Goal: Task Accomplishment & Management: Use online tool/utility

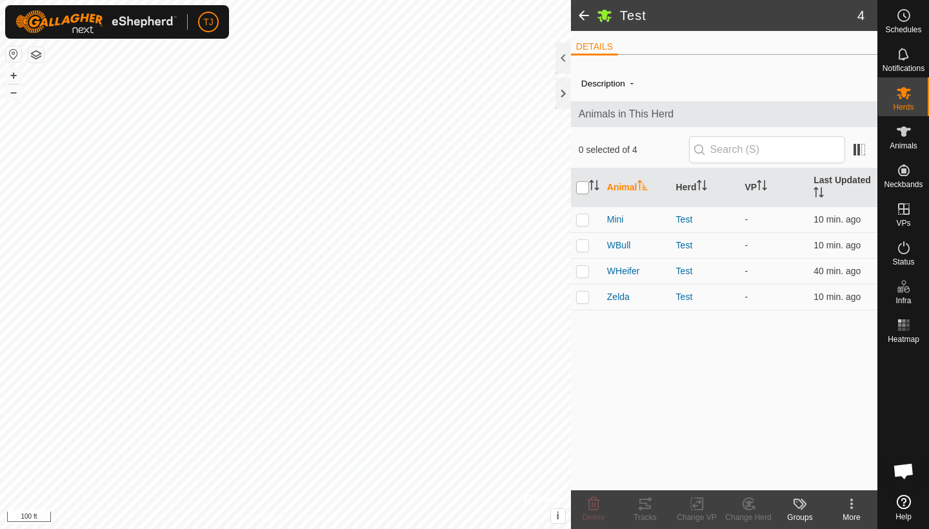
click at [583, 187] on input "checkbox" at bounding box center [582, 187] width 13 height 13
checkbox input "true"
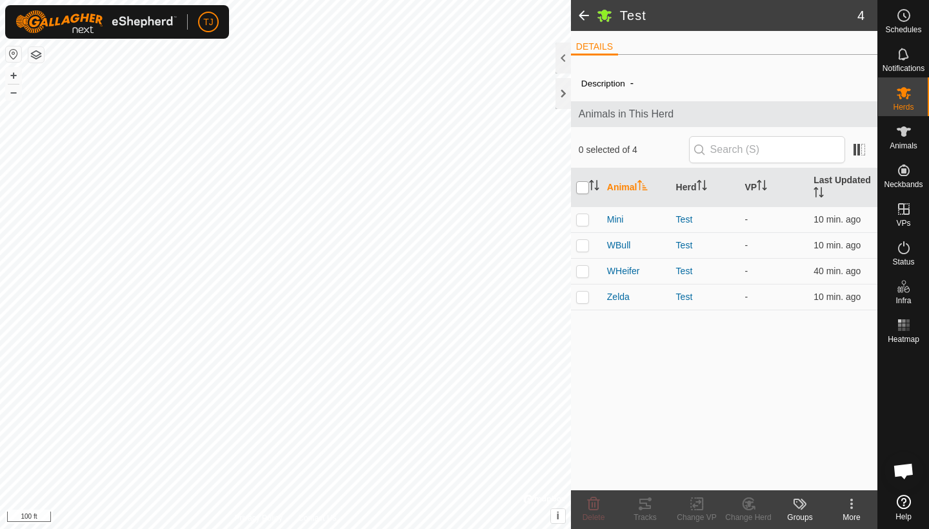
checkbox input "true"
click at [649, 503] on icon at bounding box center [645, 503] width 15 height 15
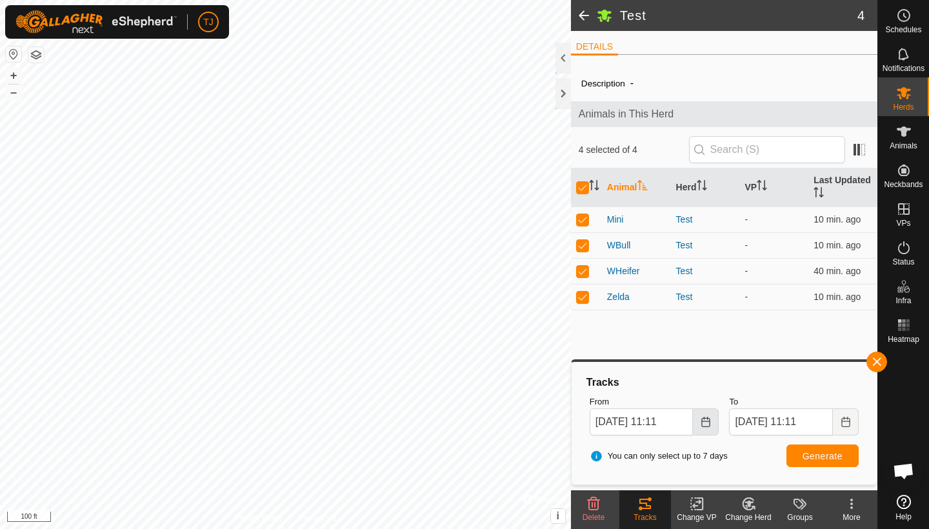
click at [701, 418] on icon "Choose Date" at bounding box center [706, 422] width 10 height 10
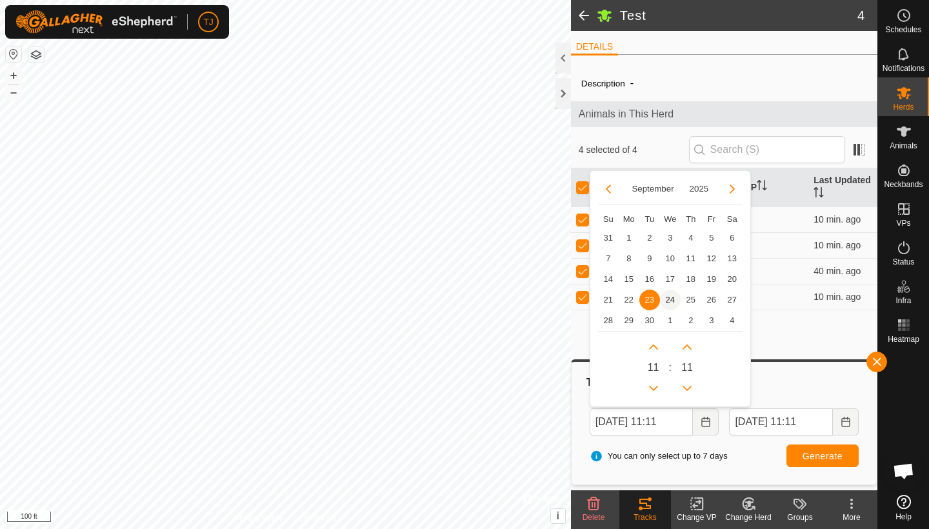
click at [672, 300] on span "24" at bounding box center [670, 300] width 21 height 21
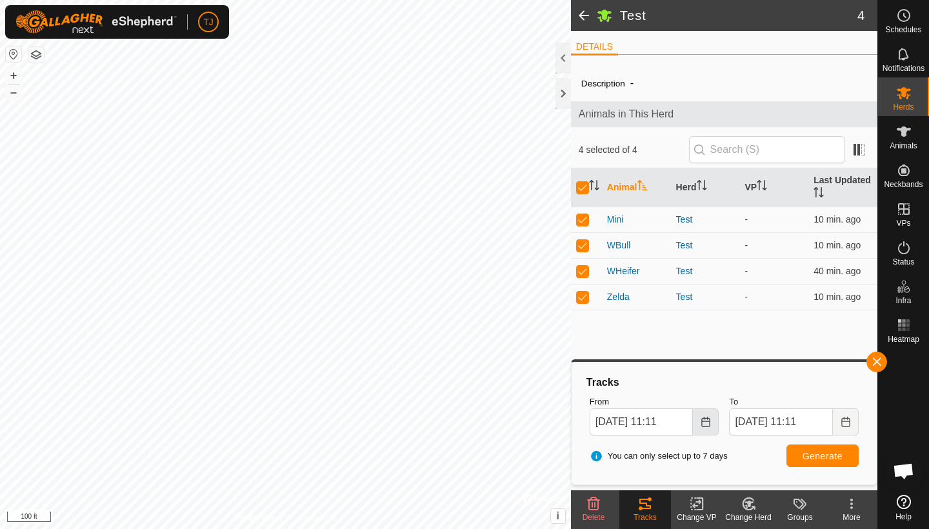
click at [703, 423] on icon "Choose Date" at bounding box center [706, 422] width 10 height 10
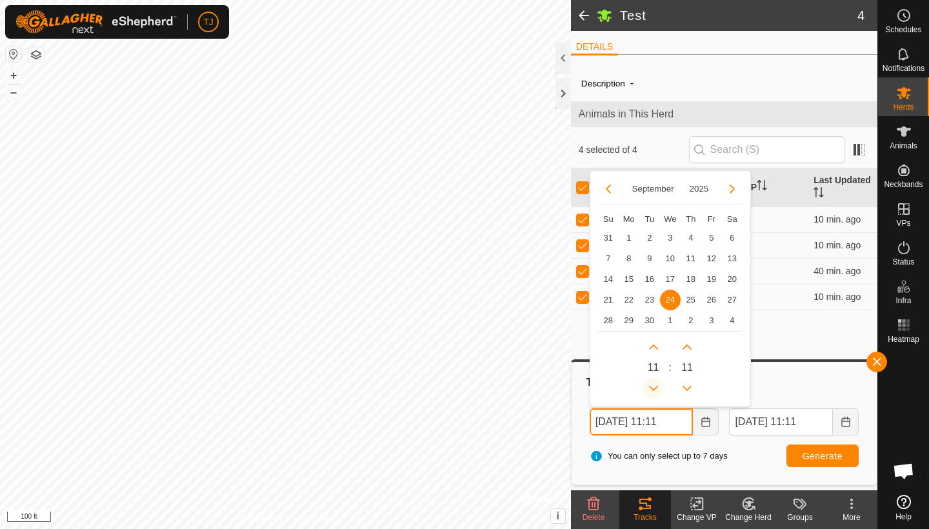
click at [656, 384] on button "Previous Hour" at bounding box center [653, 388] width 21 height 21
click at [657, 385] on span "Previous Hour" at bounding box center [657, 385] width 0 height 0
click at [656, 384] on button "Previous Hour" at bounding box center [653, 388] width 21 height 21
click at [656, 384] on icon "Previous Hour" at bounding box center [654, 388] width 10 height 10
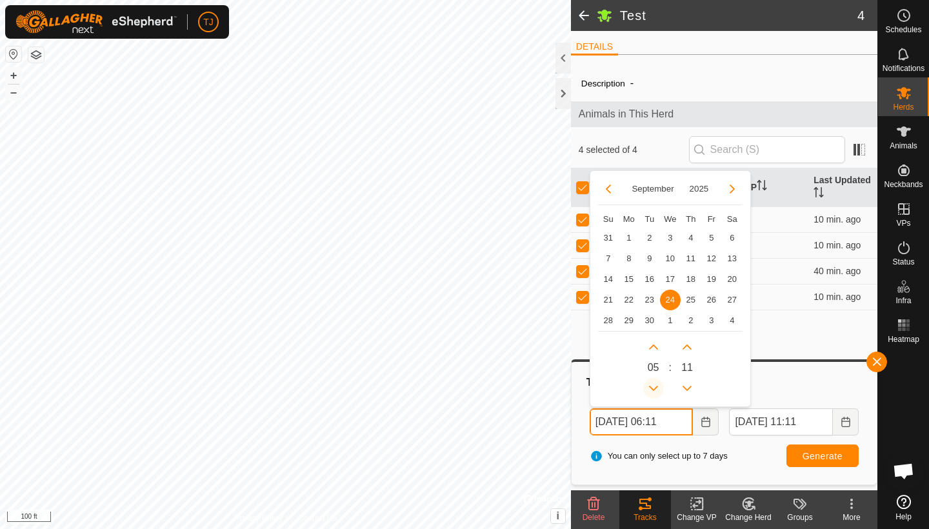
click at [656, 384] on button "Previous Hour" at bounding box center [653, 388] width 21 height 21
click at [656, 384] on icon "Previous Hour" at bounding box center [654, 388] width 10 height 10
click at [656, 384] on button "Previous Hour" at bounding box center [653, 388] width 21 height 21
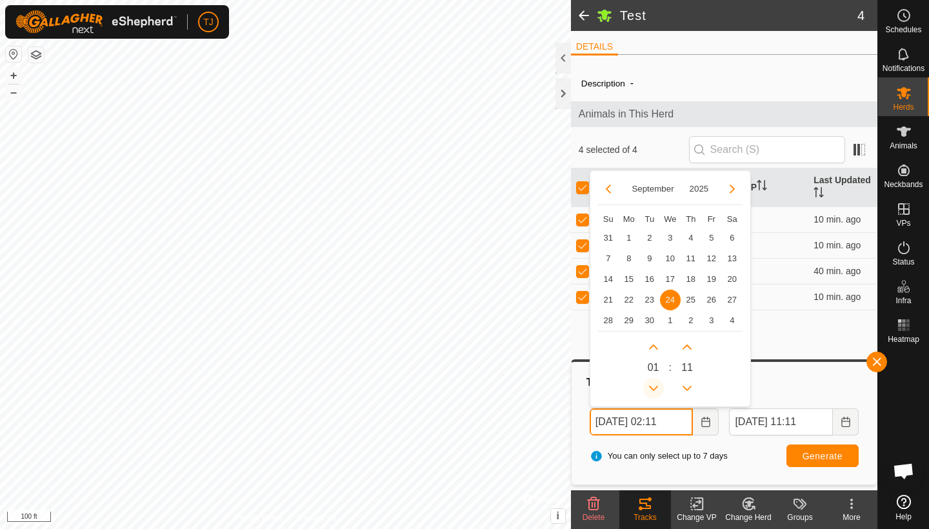
type input "Sep 24, 2025 01:11"
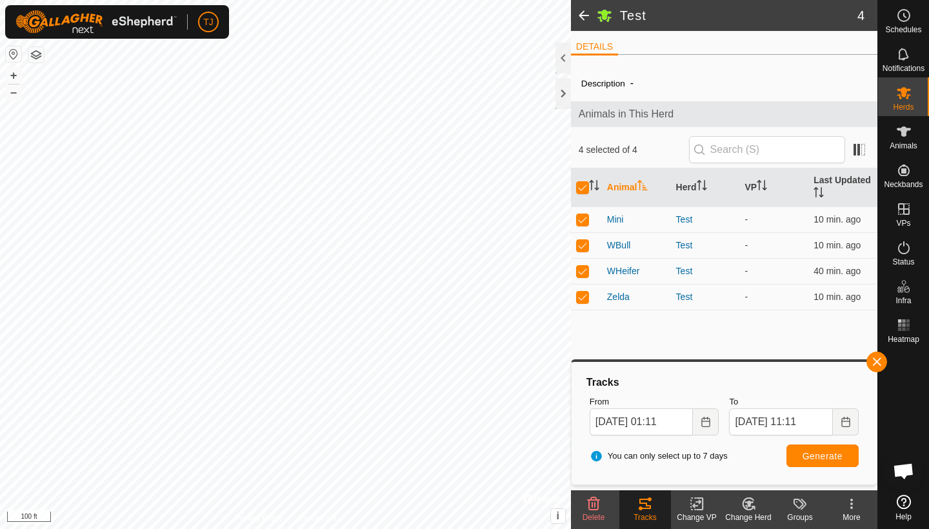
click at [814, 452] on span "Generate" at bounding box center [823, 456] width 40 height 10
click at [880, 361] on button "button" at bounding box center [877, 362] width 21 height 21
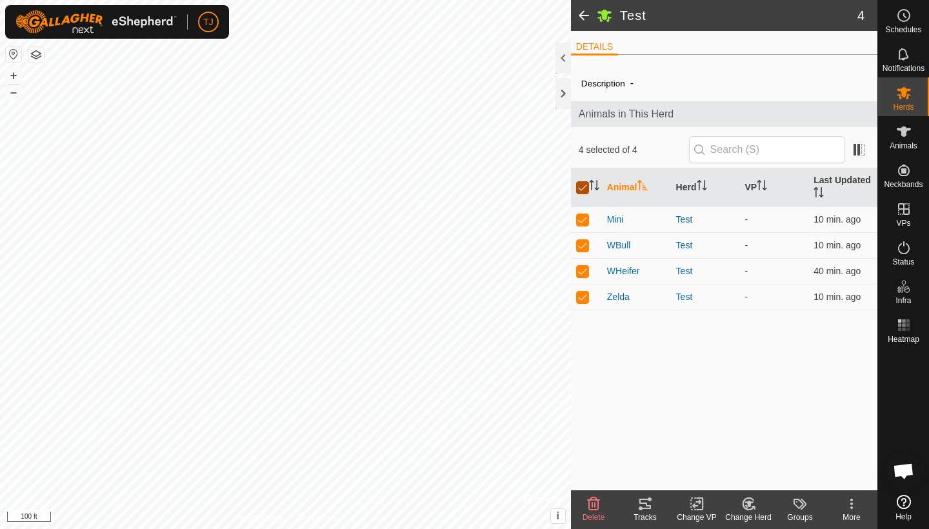
click at [584, 189] on input "checkbox" at bounding box center [582, 187] width 13 height 13
checkbox input "false"
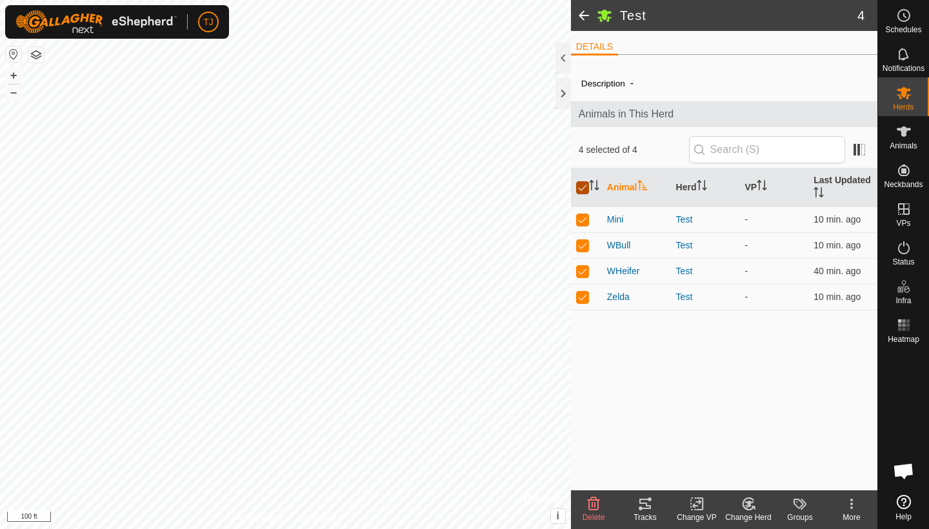
checkbox input "false"
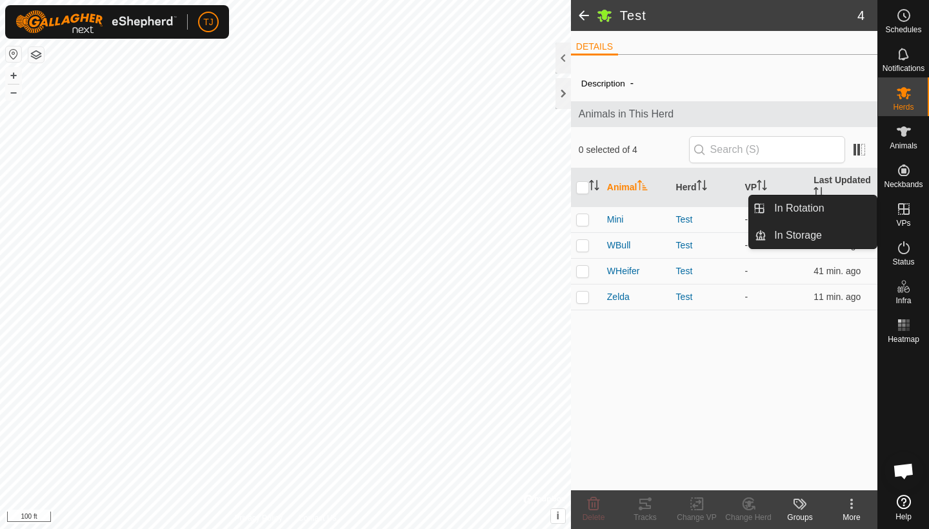
click at [905, 212] on icon at bounding box center [903, 208] width 15 height 15
click at [836, 205] on link "In Rotation" at bounding box center [822, 209] width 110 height 26
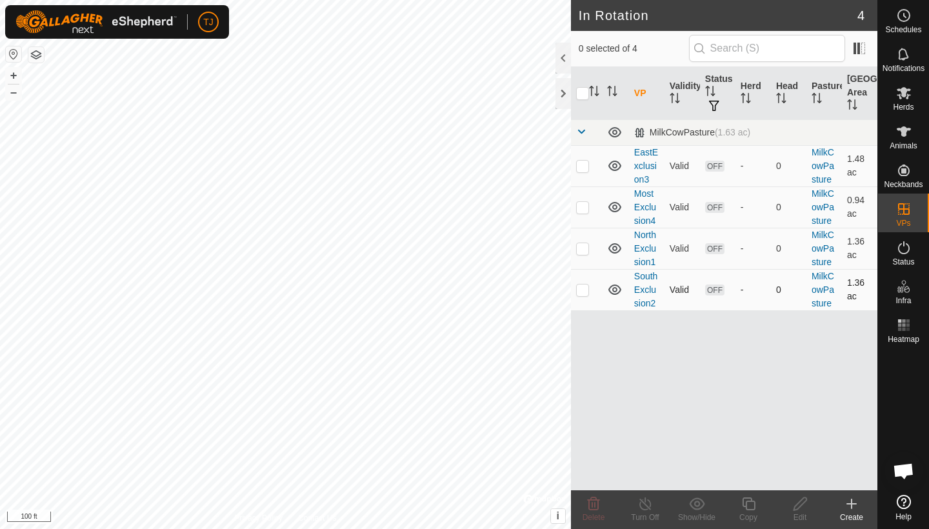
click at [583, 294] on p-checkbox at bounding box center [582, 290] width 13 height 10
checkbox input "false"
click at [585, 249] on p-checkbox at bounding box center [582, 248] width 13 height 10
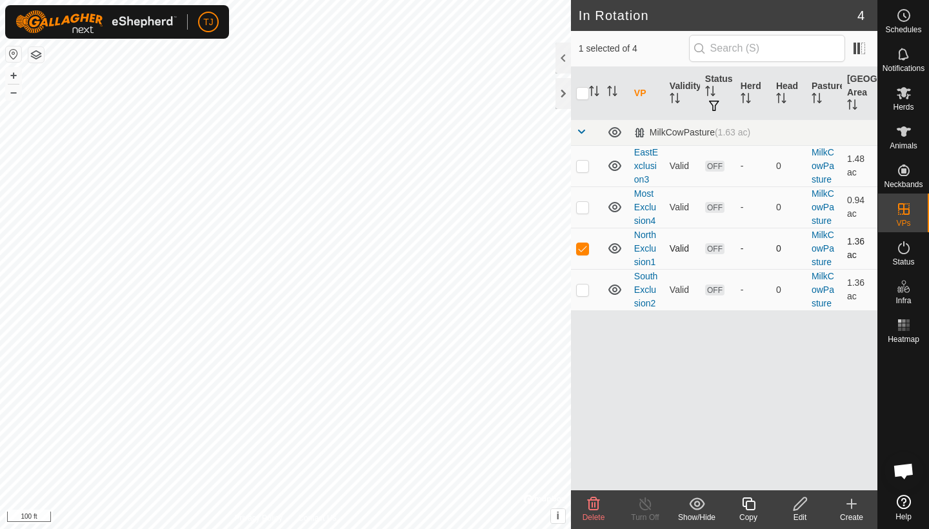
checkbox input "false"
click at [584, 166] on p-checkbox at bounding box center [582, 166] width 13 height 10
checkbox input "false"
click at [902, 101] on es-mob-svg-icon at bounding box center [904, 93] width 23 height 21
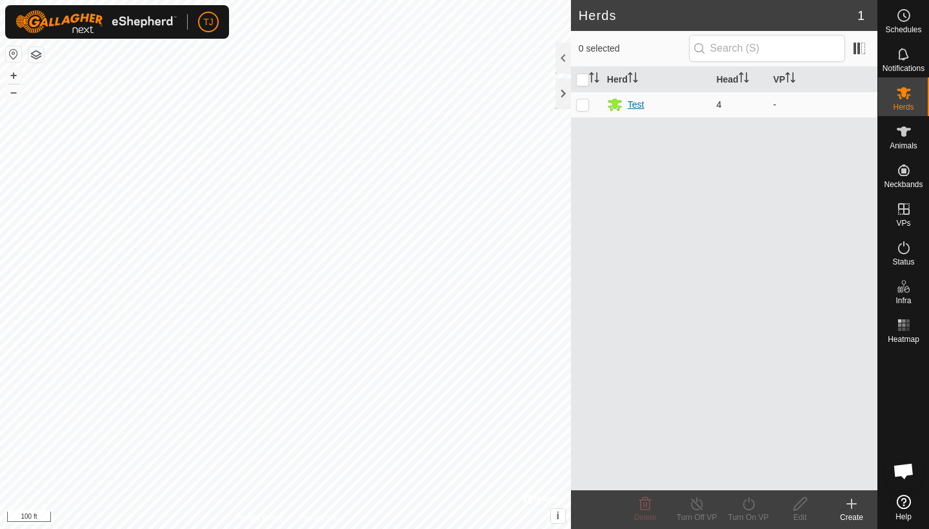
click at [638, 105] on div "Test" at bounding box center [636, 105] width 17 height 14
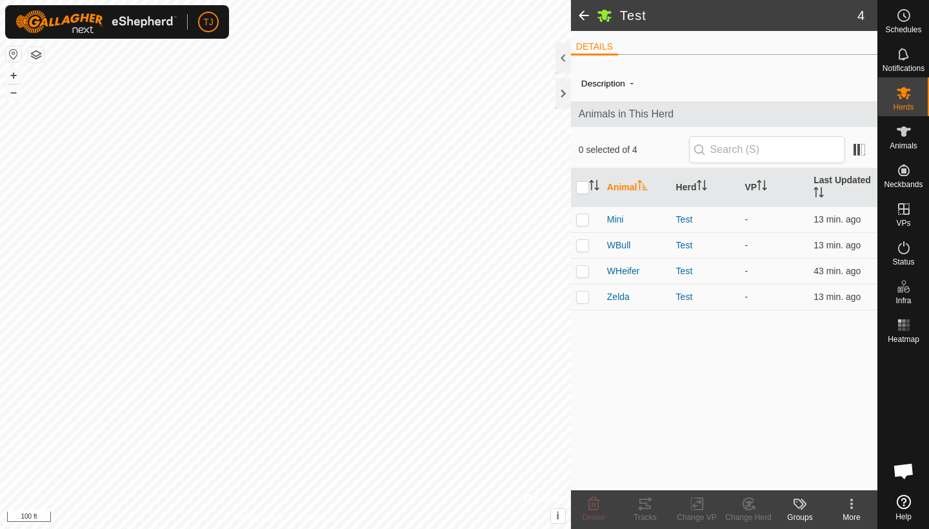
click at [587, 14] on span at bounding box center [584, 15] width 26 height 31
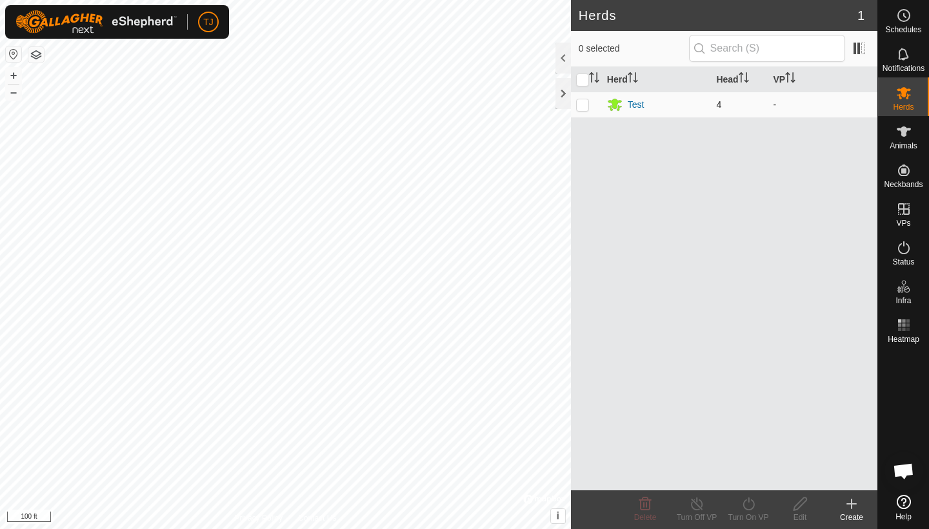
click at [583, 106] on p-checkbox at bounding box center [582, 104] width 13 height 10
checkbox input "true"
click at [751, 510] on icon at bounding box center [749, 503] width 16 height 15
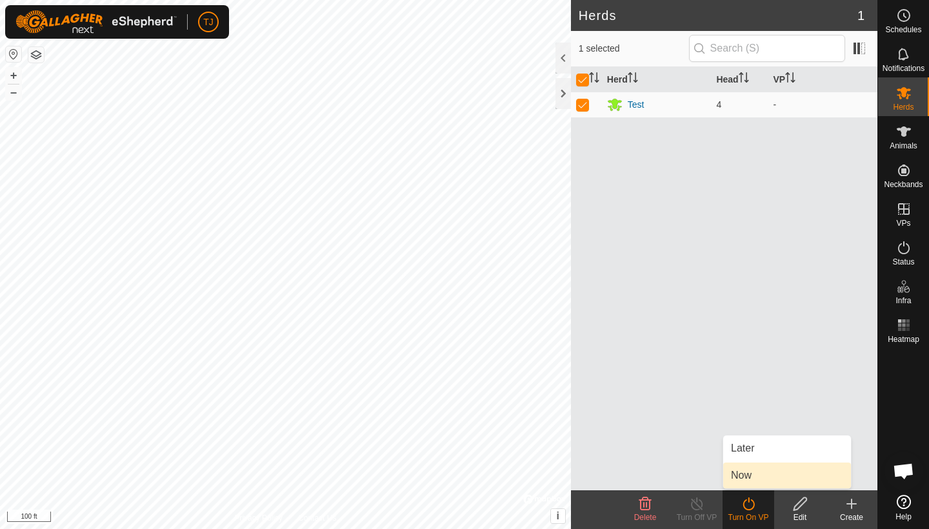
click at [761, 476] on link "Now" at bounding box center [787, 476] width 128 height 26
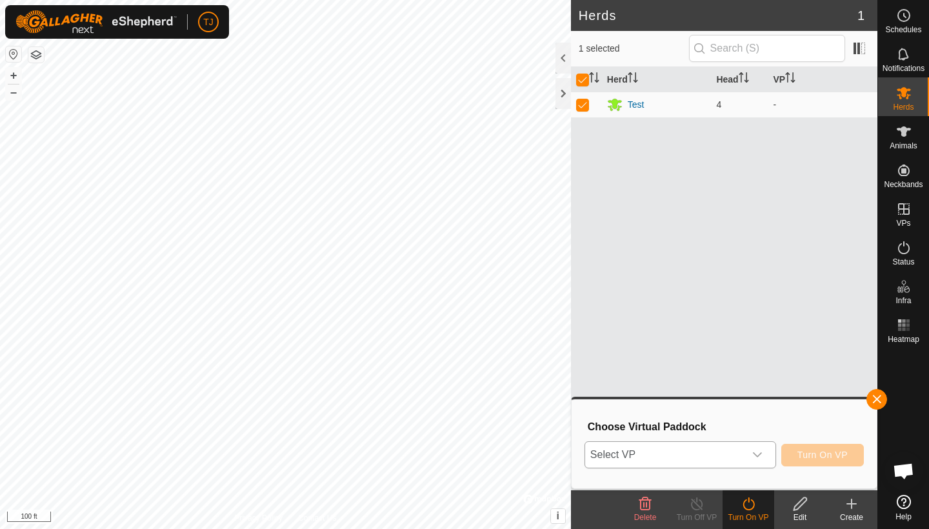
click at [759, 450] on icon "dropdown trigger" at bounding box center [757, 455] width 10 height 10
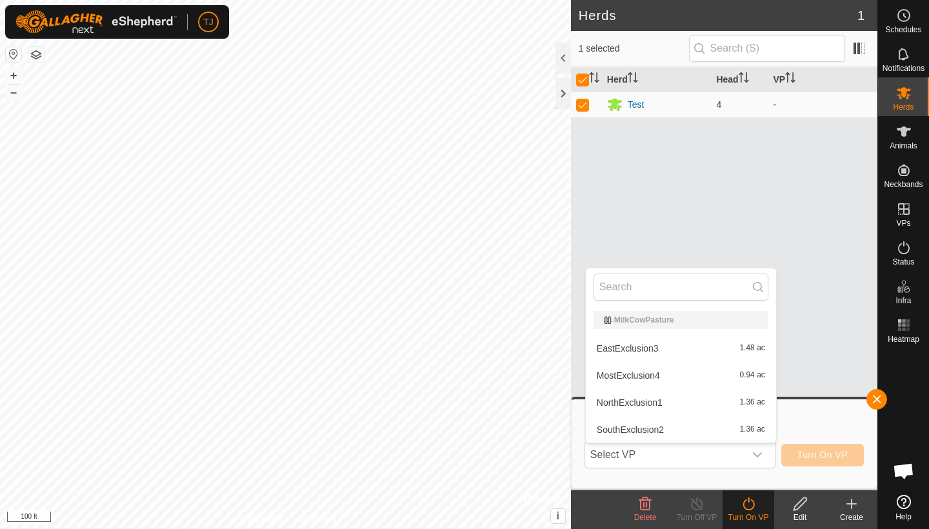
click at [813, 326] on div "Herd Head VP Test 4 -" at bounding box center [724, 278] width 307 height 423
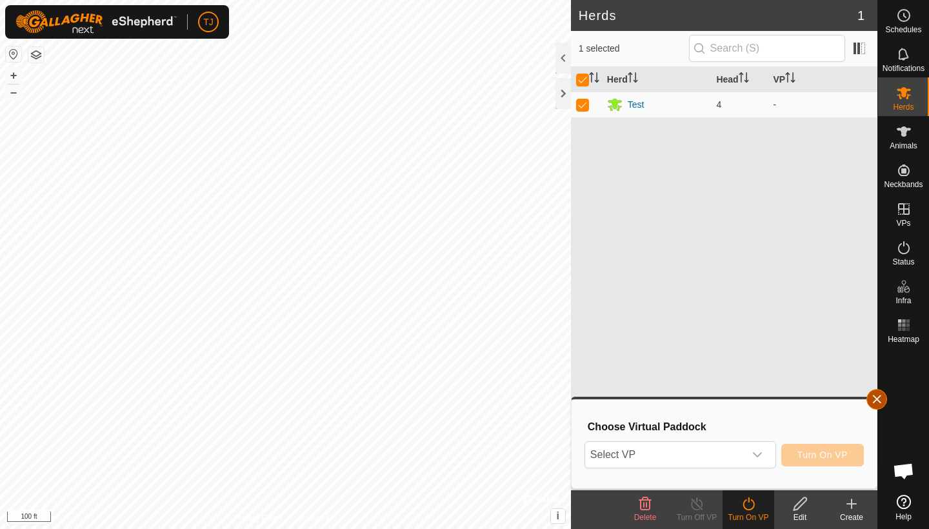
click at [874, 393] on button "button" at bounding box center [877, 399] width 21 height 21
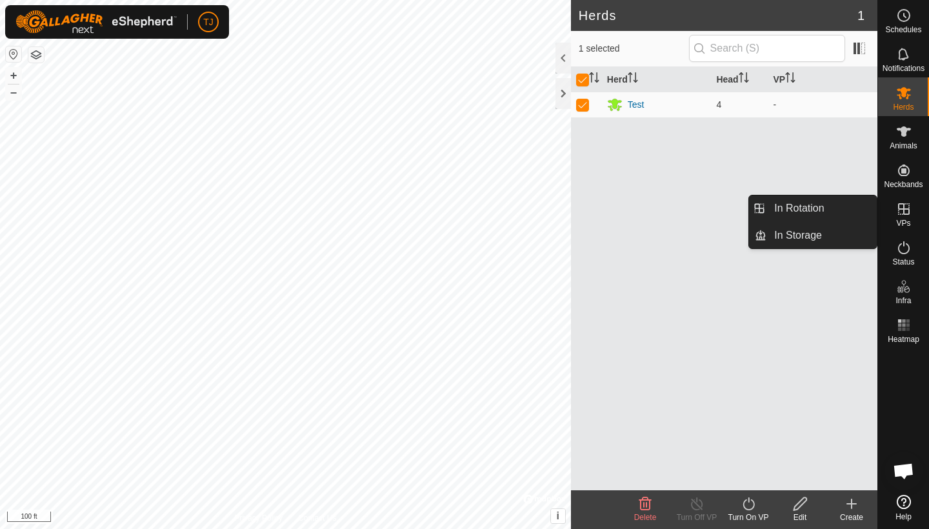
click at [911, 205] on icon at bounding box center [903, 208] width 15 height 15
click at [829, 205] on link "In Rotation" at bounding box center [822, 209] width 110 height 26
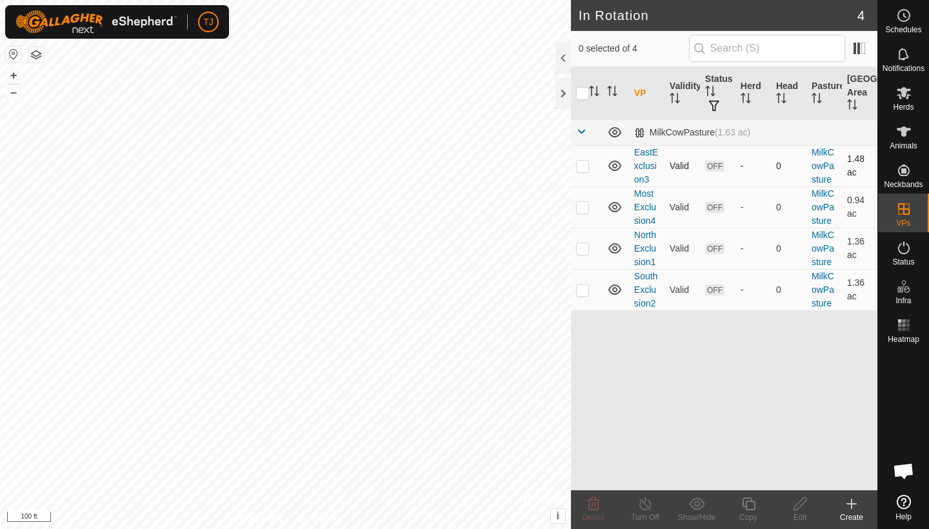
click at [586, 168] on p-checkbox at bounding box center [582, 166] width 13 height 10
checkbox input "false"
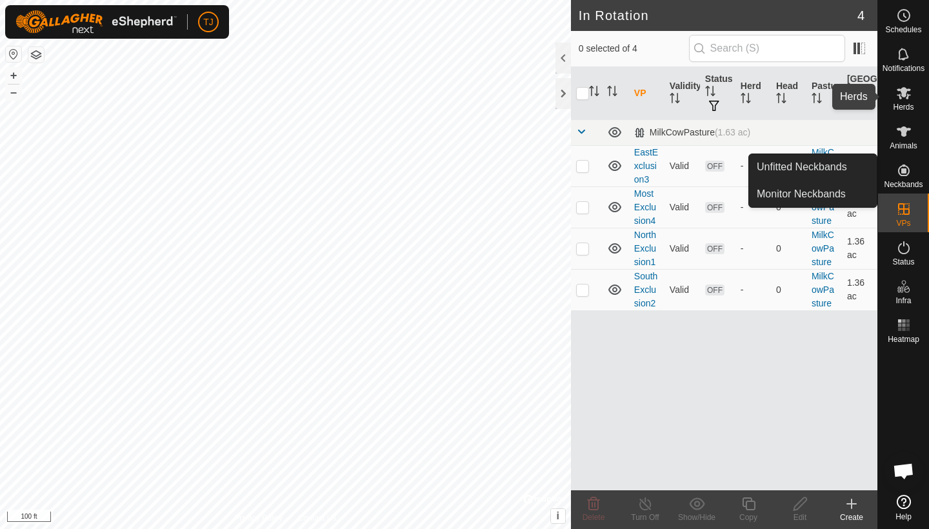
click at [909, 97] on icon at bounding box center [903, 92] width 15 height 15
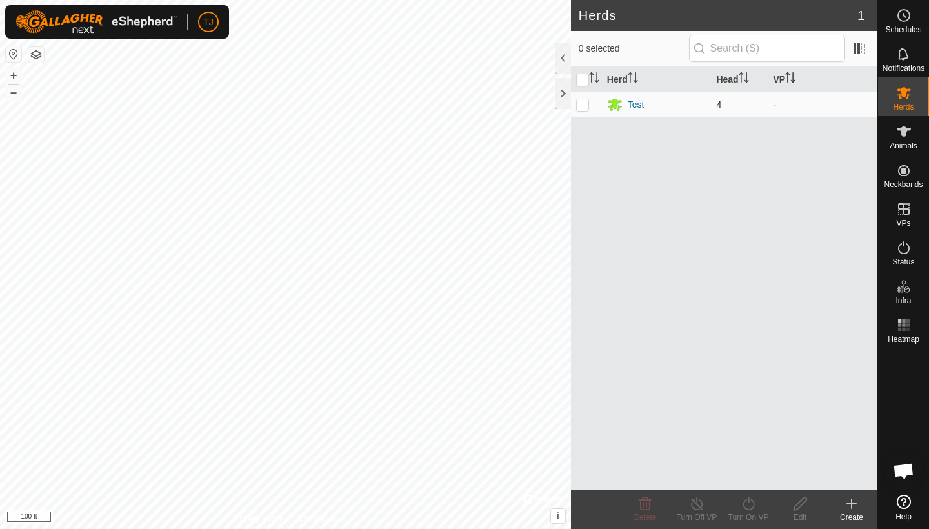
click at [583, 105] on p-checkbox at bounding box center [582, 104] width 13 height 10
checkbox input "true"
click at [747, 510] on icon at bounding box center [749, 504] width 12 height 13
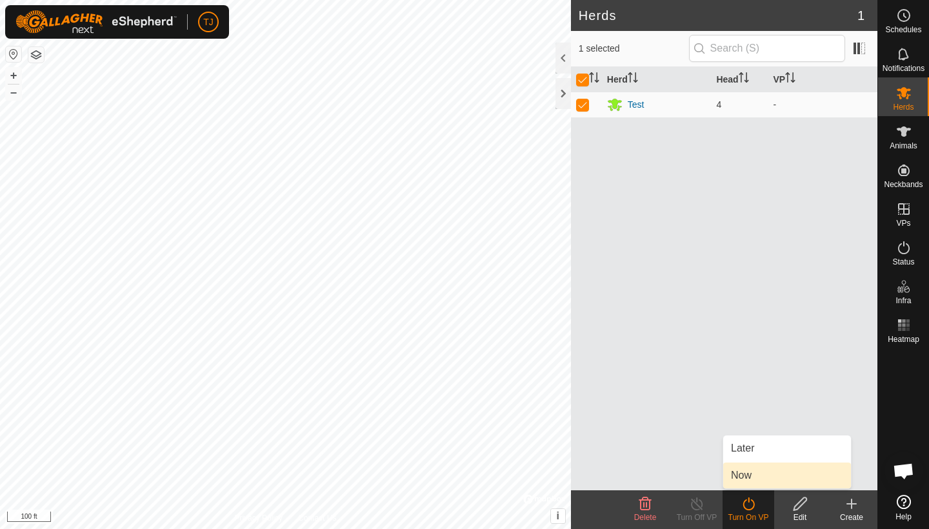
click at [754, 472] on link "Now" at bounding box center [787, 476] width 128 height 26
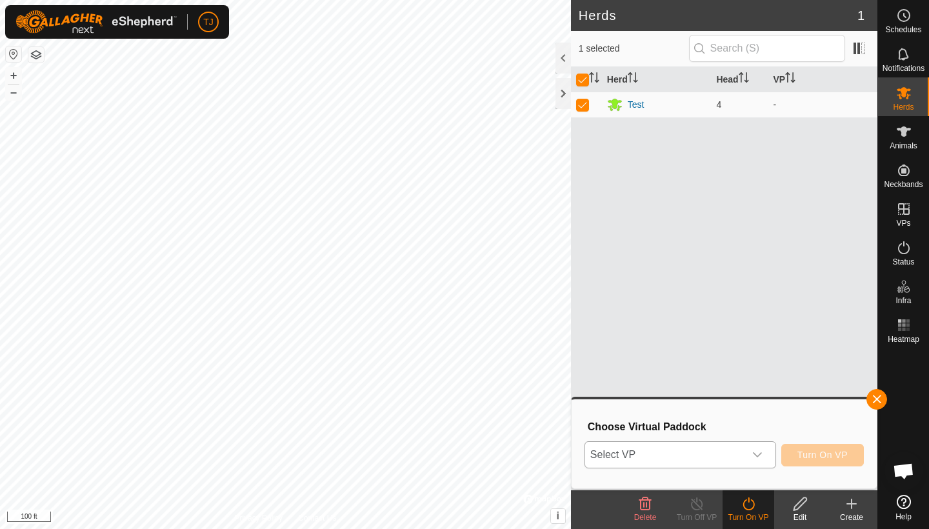
click at [759, 456] on icon "dropdown trigger" at bounding box center [757, 454] width 9 height 5
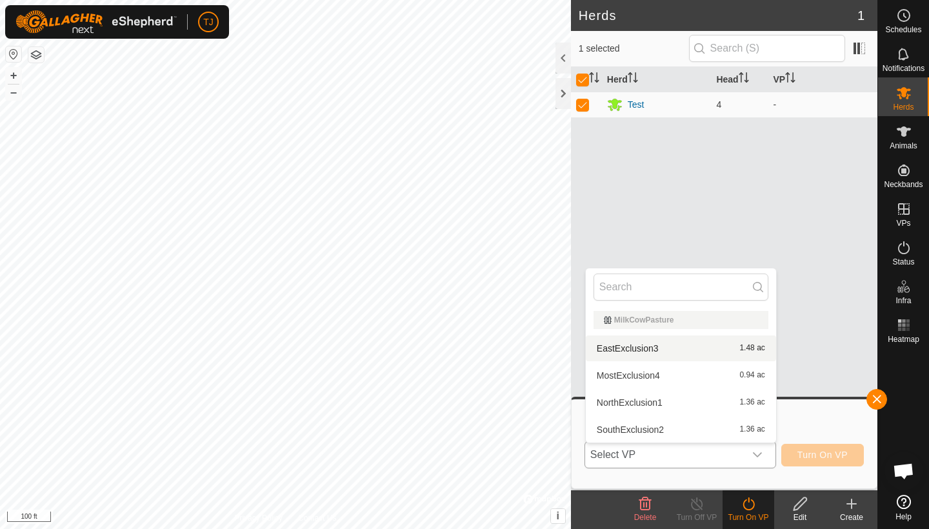
click at [640, 347] on li "EastExclusion3 1.48 ac" at bounding box center [681, 349] width 190 height 26
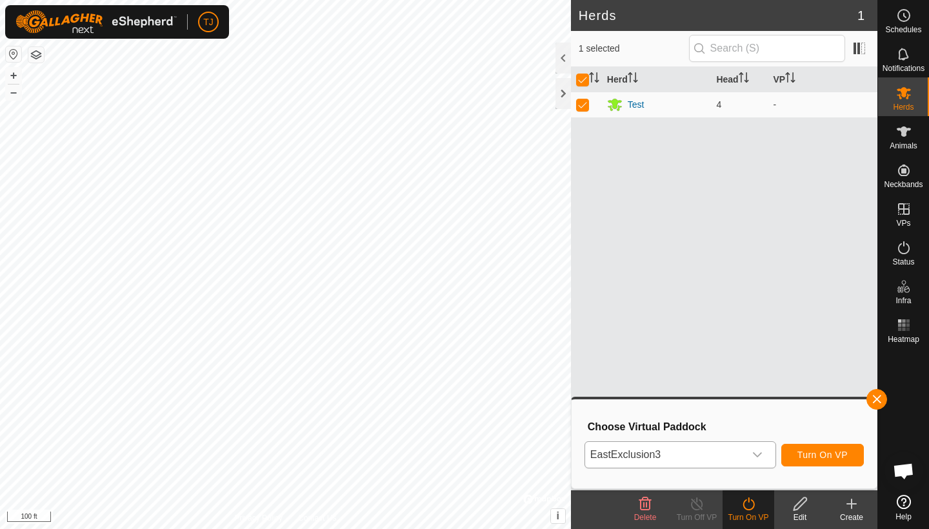
click at [823, 454] on span "Turn On VP" at bounding box center [823, 455] width 50 height 10
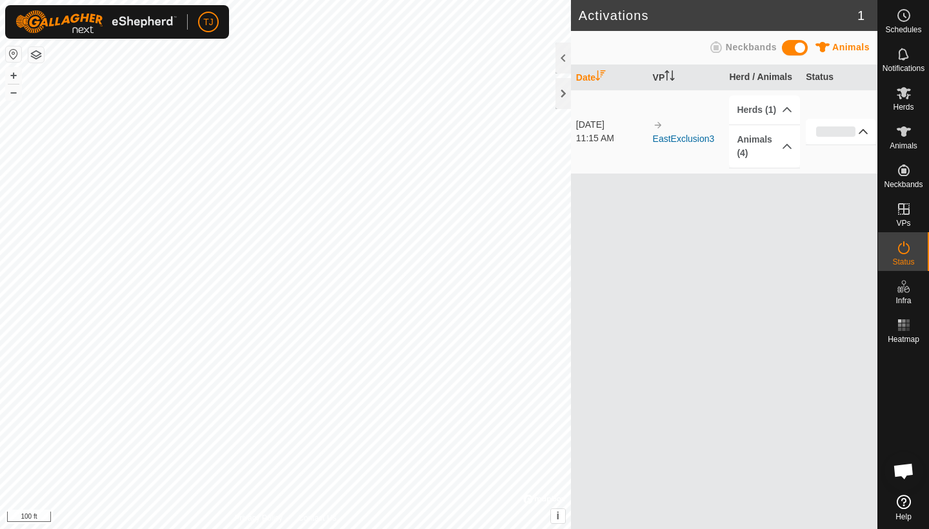
click at [867, 132] on p-accordion-header "0%" at bounding box center [841, 132] width 70 height 26
click at [865, 131] on p-accordion-header "0%" at bounding box center [841, 132] width 70 height 26
click at [863, 132] on p-accordion-header "0%" at bounding box center [841, 132] width 70 height 26
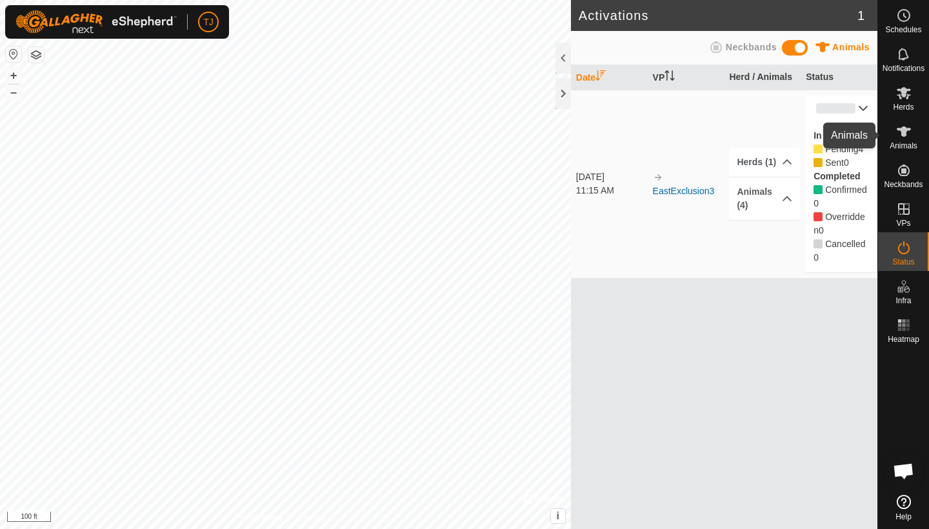
click at [901, 137] on icon at bounding box center [903, 131] width 15 height 15
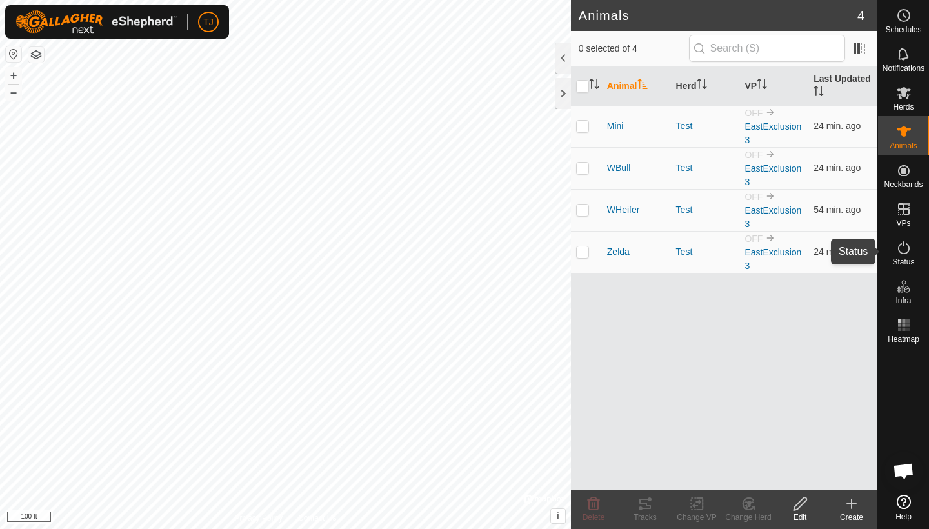
click at [905, 252] on icon at bounding box center [903, 247] width 15 height 15
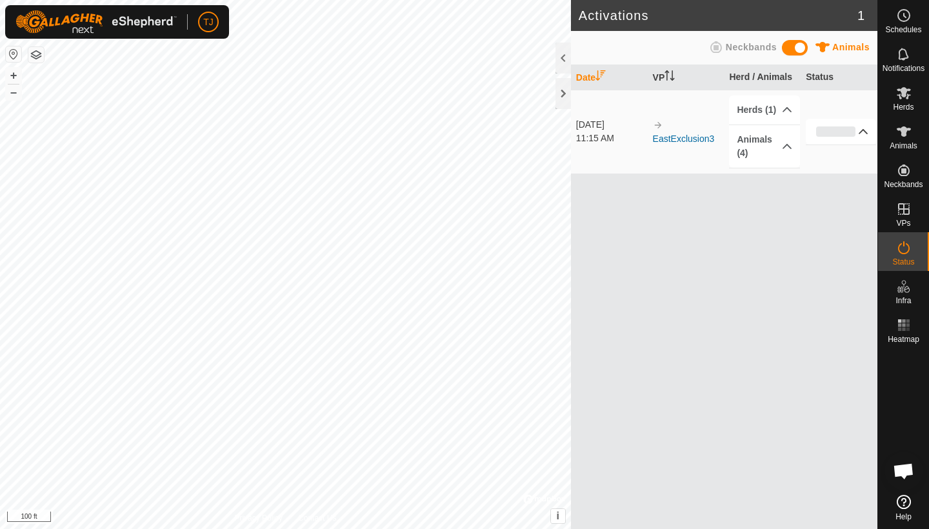
click at [862, 134] on p-accordion-header "0%" at bounding box center [841, 132] width 70 height 26
click at [906, 130] on icon at bounding box center [904, 131] width 14 height 10
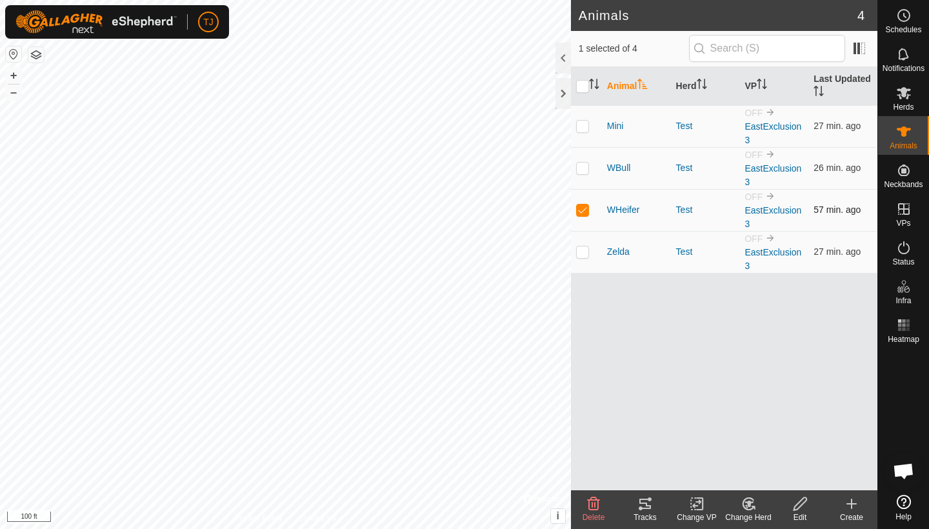
click at [585, 212] on p-checkbox at bounding box center [582, 210] width 13 height 10
checkbox input "false"
click at [907, 248] on icon at bounding box center [903, 247] width 15 height 15
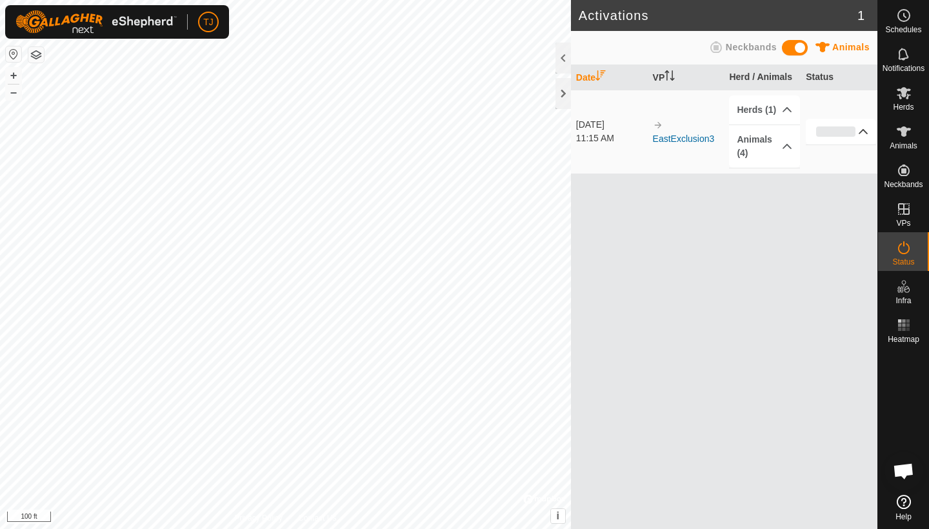
click at [869, 132] on p-accordion-header "0%" at bounding box center [841, 132] width 70 height 26
click at [865, 132] on p-accordion-header "0%" at bounding box center [841, 132] width 70 height 26
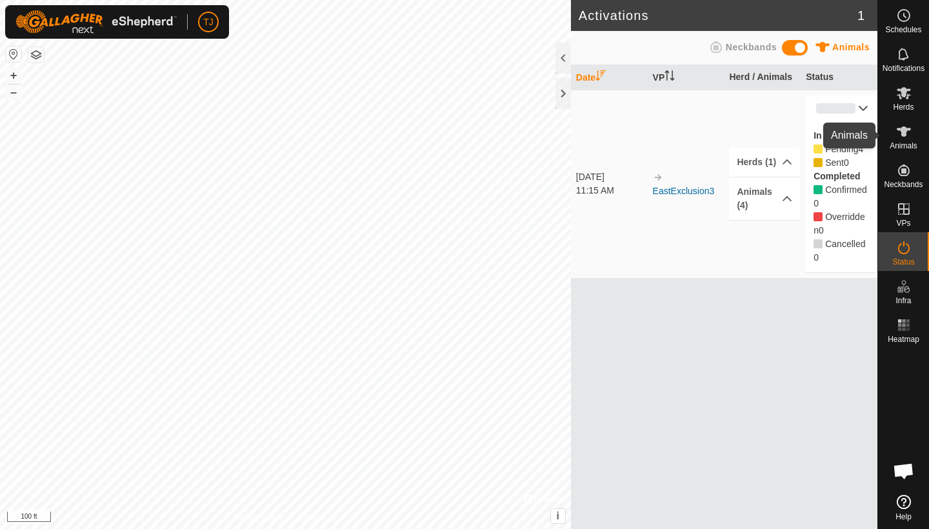
click at [909, 140] on es-animals-svg-icon at bounding box center [904, 131] width 23 height 21
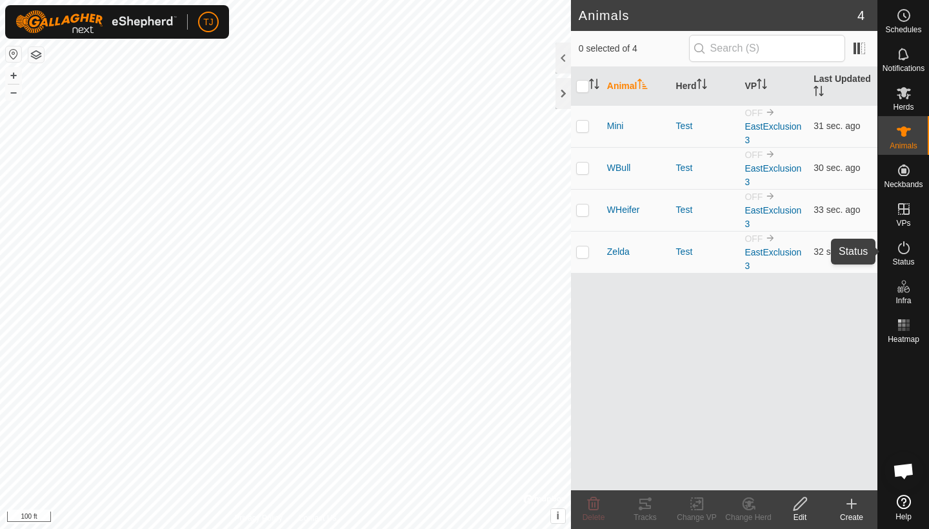
click at [909, 254] on icon at bounding box center [903, 247] width 15 height 15
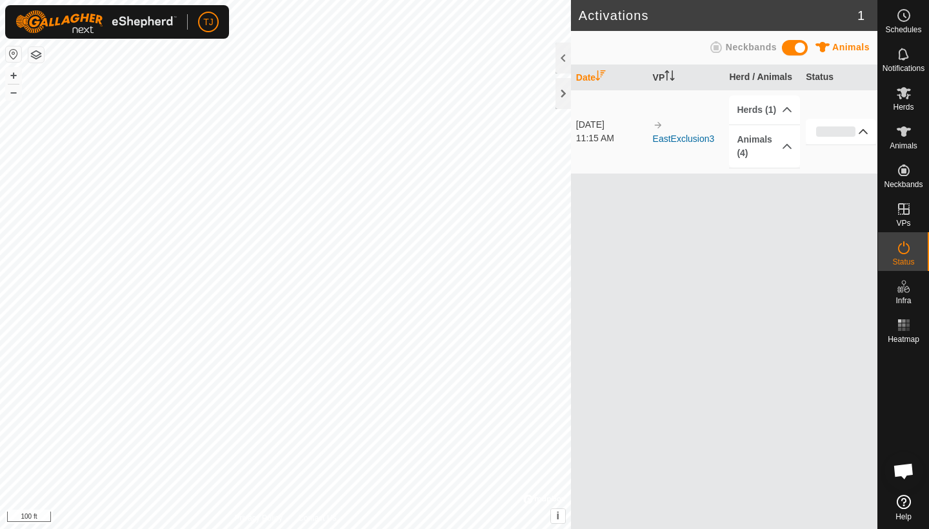
click at [863, 131] on p-accordion-header "0%" at bounding box center [841, 132] width 70 height 26
click at [865, 130] on p-accordion-header "75%" at bounding box center [841, 132] width 70 height 26
click at [865, 134] on icon at bounding box center [863, 131] width 10 height 10
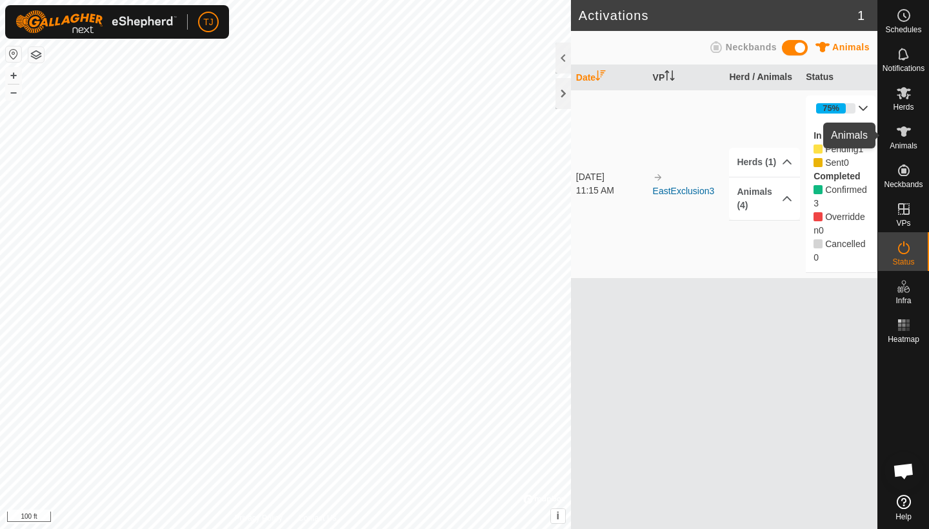
click at [905, 131] on icon at bounding box center [904, 131] width 14 height 10
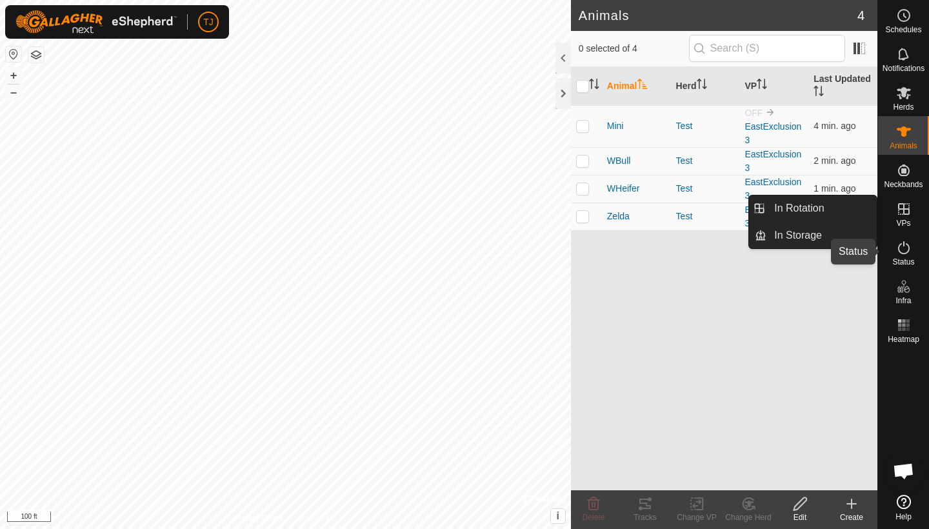
click at [902, 251] on icon at bounding box center [903, 247] width 15 height 15
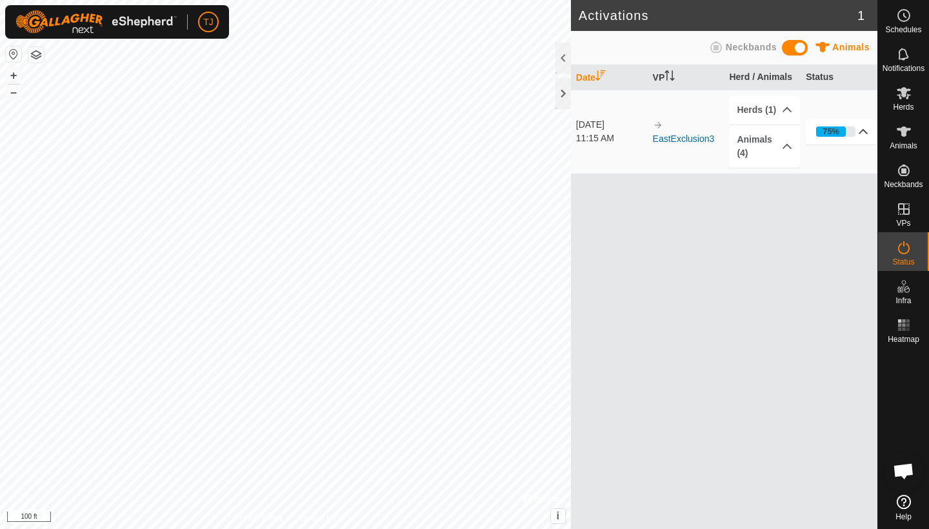
click at [865, 130] on p-accordion-header "75%" at bounding box center [841, 132] width 70 height 26
click at [863, 130] on p-accordion-header "75%" at bounding box center [841, 132] width 70 height 26
click at [863, 131] on p-accordion-header "75%" at bounding box center [841, 132] width 70 height 26
click at [866, 131] on icon at bounding box center [863, 131] width 10 height 10
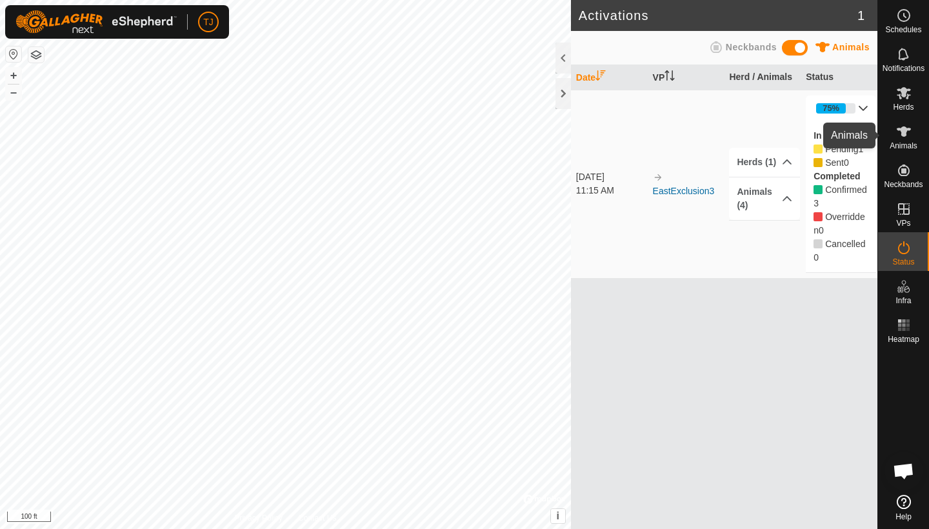
click at [909, 135] on icon at bounding box center [903, 131] width 15 height 15
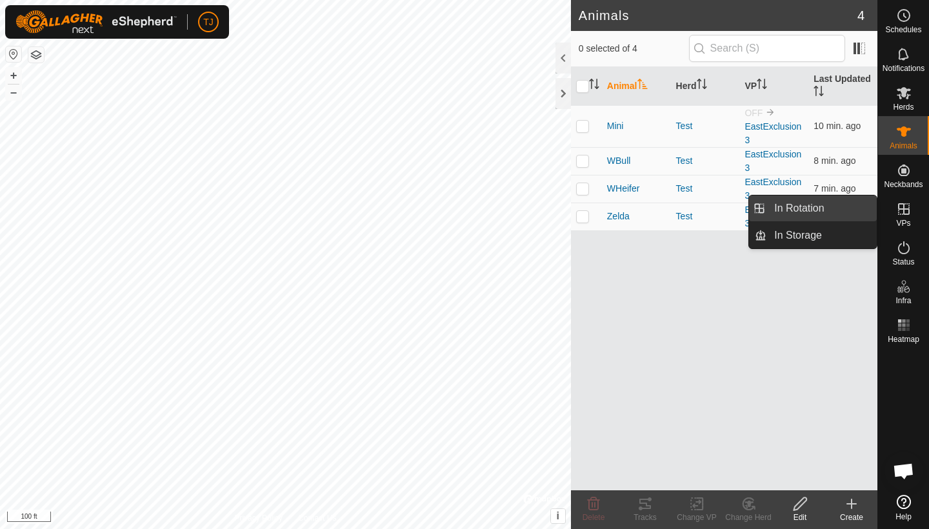
click at [823, 205] on link "In Rotation" at bounding box center [822, 209] width 110 height 26
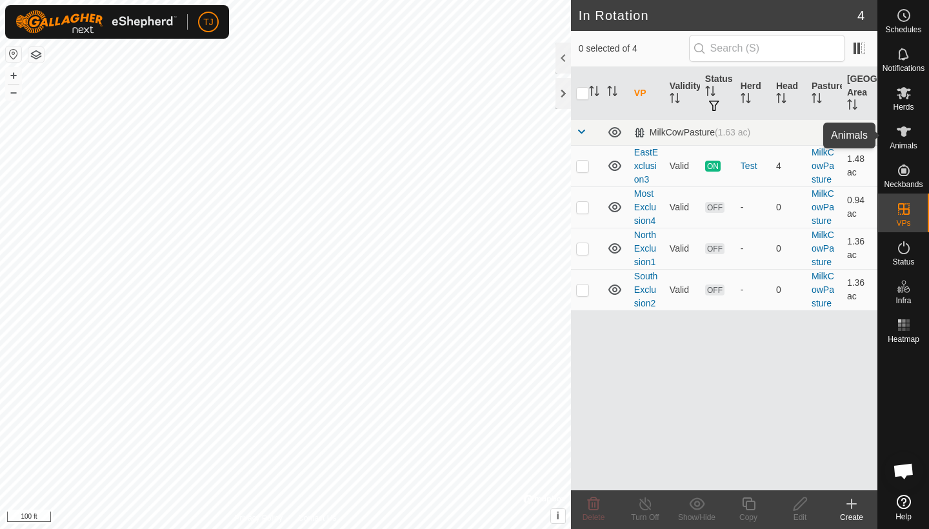
click at [904, 139] on icon at bounding box center [903, 131] width 15 height 15
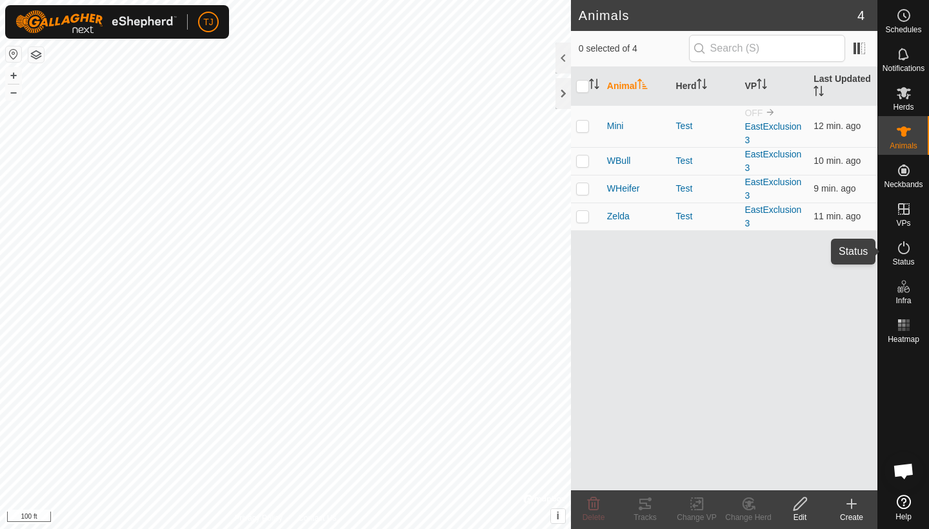
click at [903, 249] on icon at bounding box center [903, 247] width 15 height 15
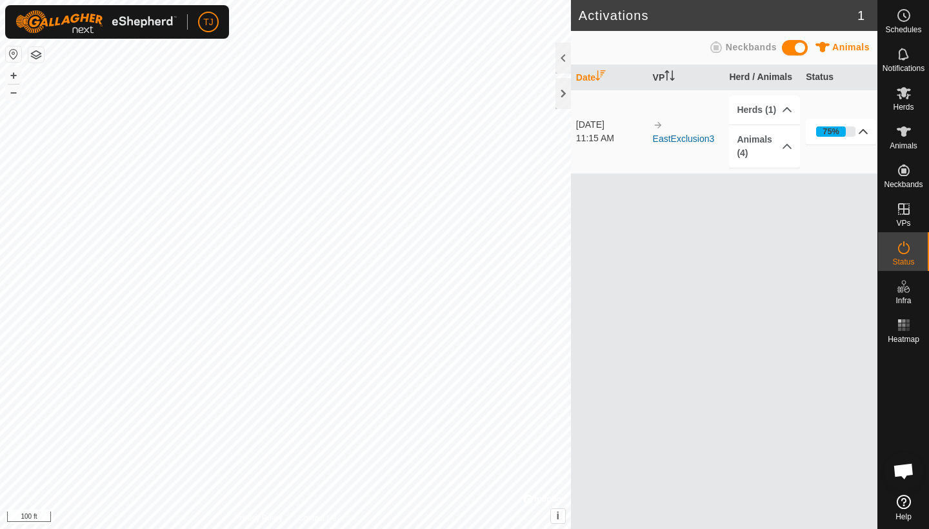
click at [865, 132] on icon at bounding box center [863, 131] width 10 height 10
click at [905, 137] on icon at bounding box center [903, 131] width 15 height 15
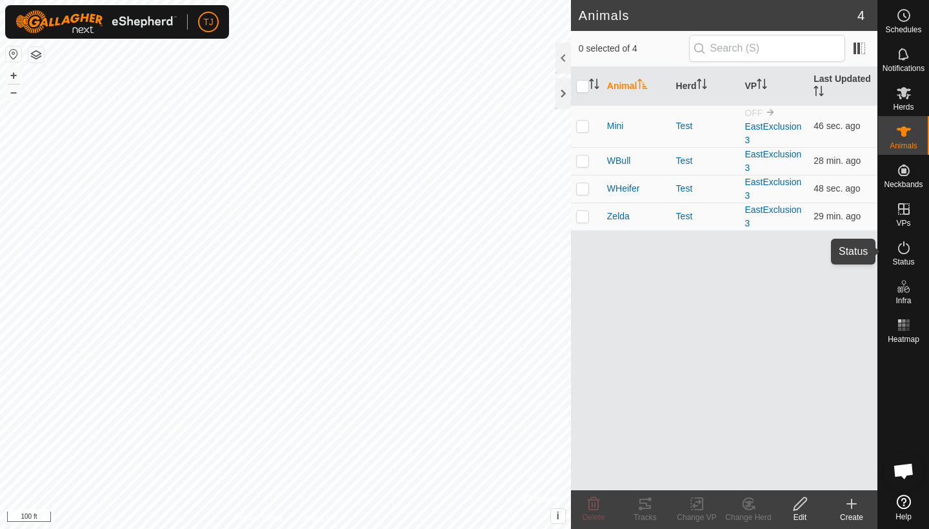
click at [903, 247] on icon at bounding box center [903, 247] width 15 height 15
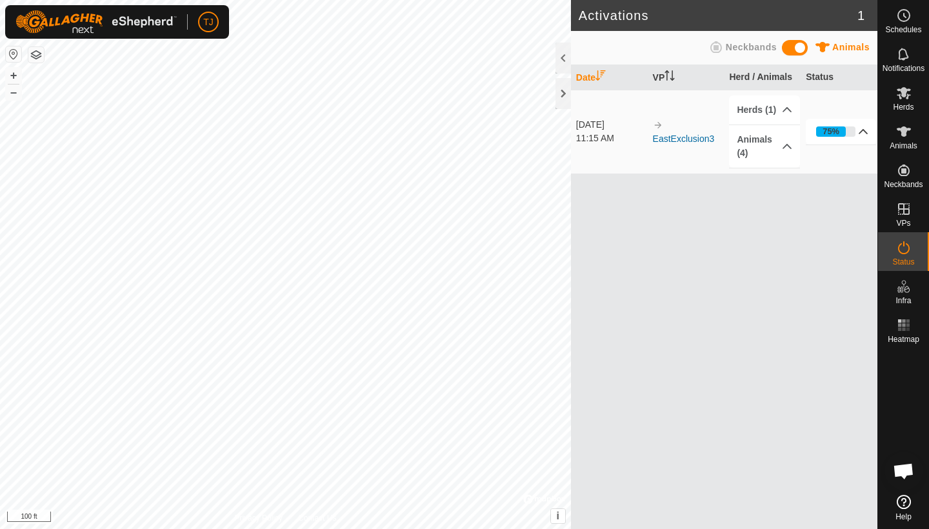
click at [861, 133] on icon at bounding box center [864, 131] width 9 height 5
click at [868, 132] on p-accordion-header "75%" at bounding box center [841, 132] width 70 height 26
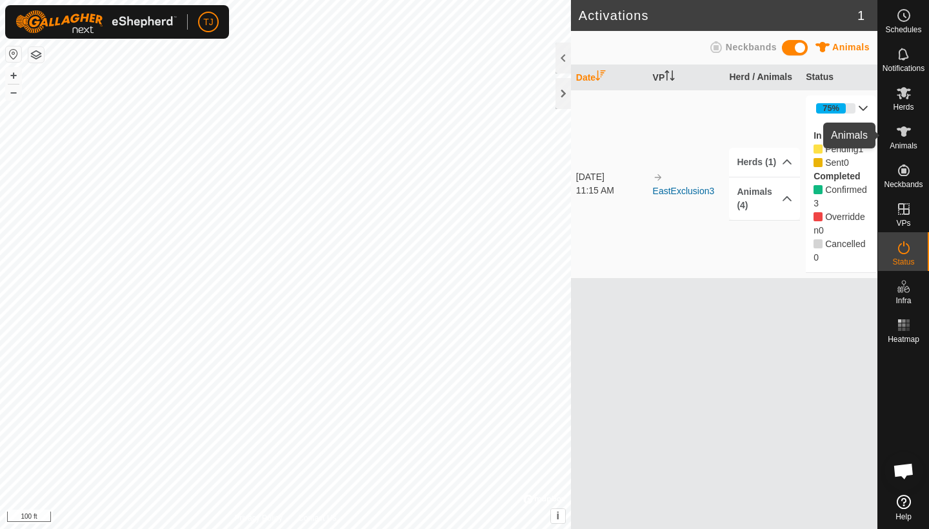
click at [904, 143] on span "Animals" at bounding box center [904, 146] width 28 height 8
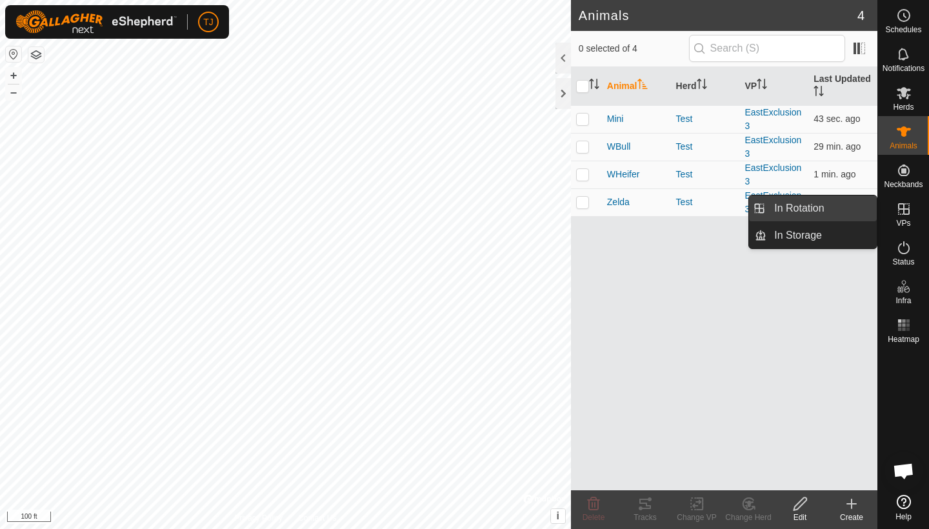
click at [847, 206] on link "In Rotation" at bounding box center [822, 209] width 110 height 26
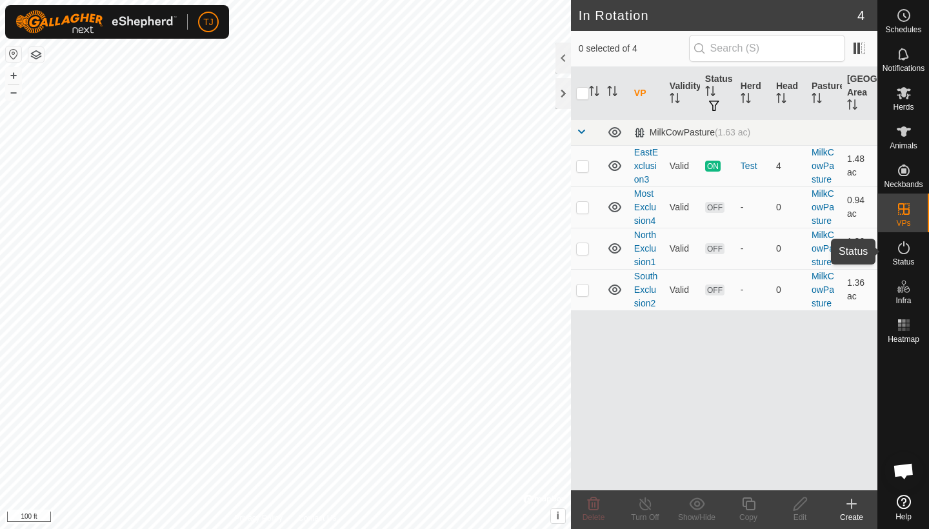
click at [902, 258] on span "Status" at bounding box center [904, 262] width 22 height 8
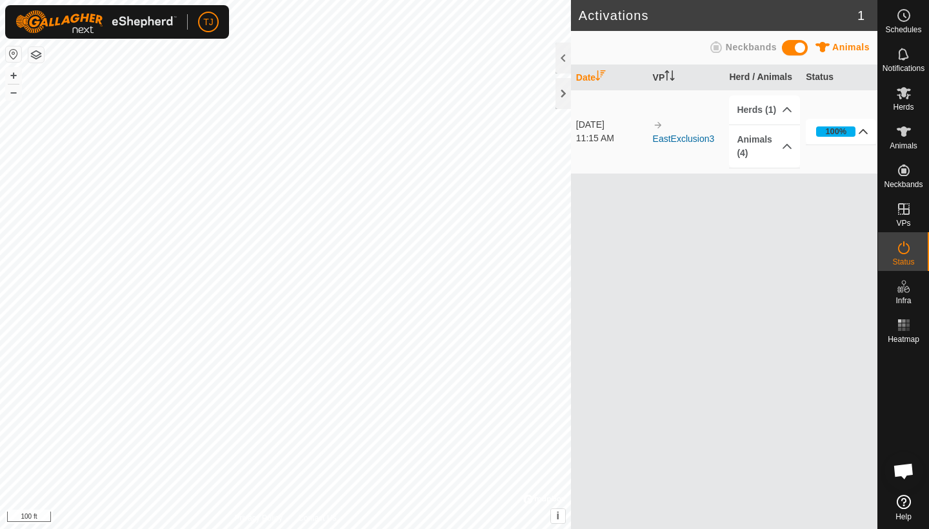
click at [861, 134] on icon at bounding box center [863, 131] width 10 height 10
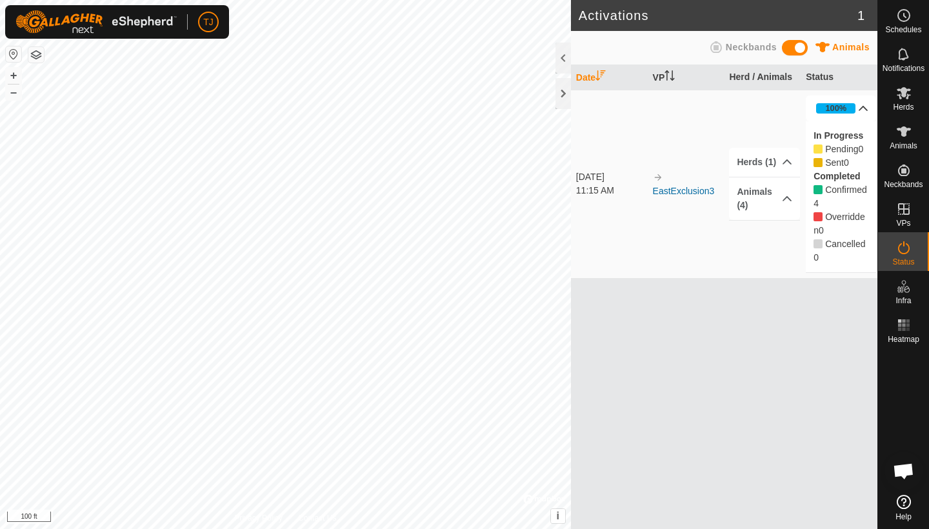
click at [863, 121] on p-accordion-header "100%" at bounding box center [841, 109] width 70 height 26
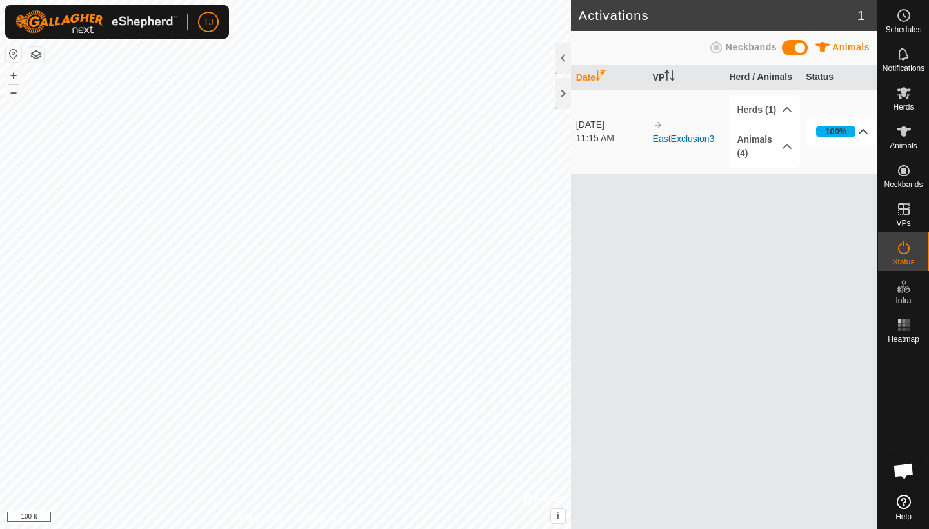
click at [862, 129] on p-accordion-header "100%" at bounding box center [841, 132] width 70 height 26
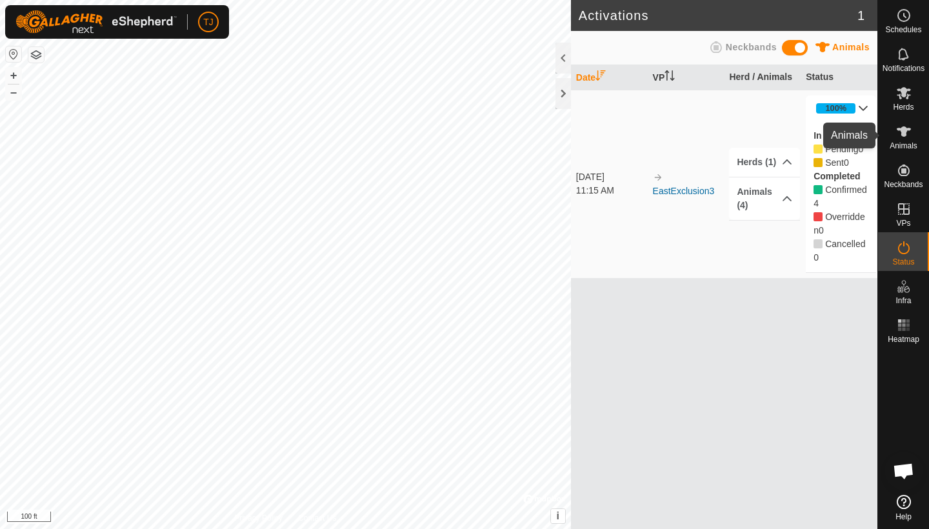
click at [909, 137] on icon at bounding box center [903, 131] width 15 height 15
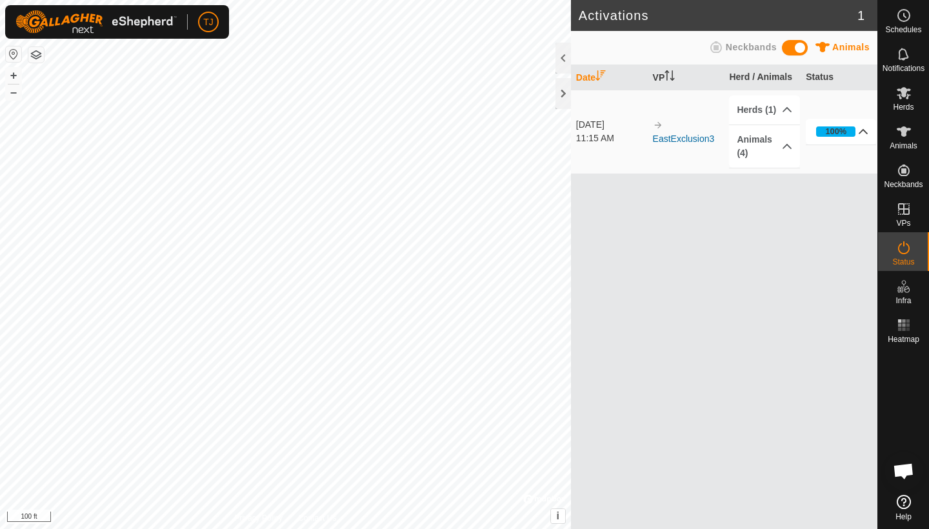
click at [864, 130] on p-accordion-header "100%" at bounding box center [841, 132] width 70 height 26
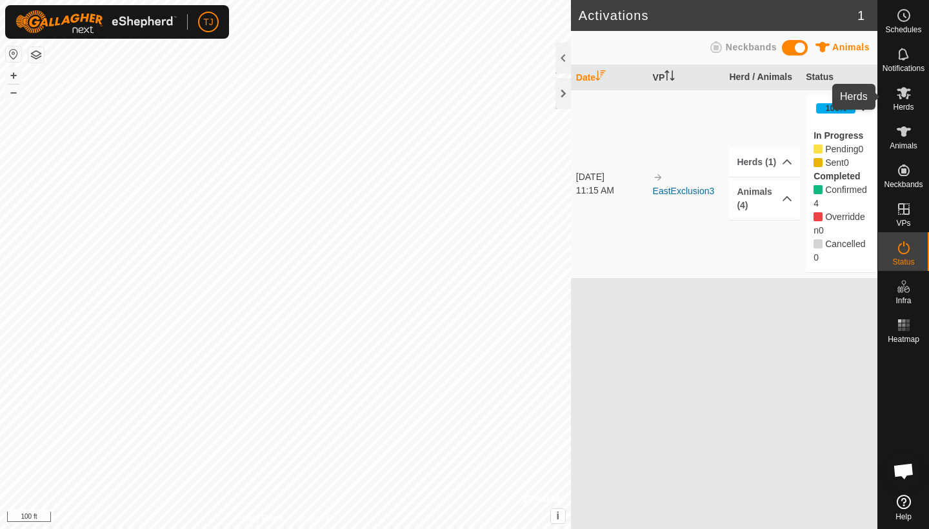
click at [906, 101] on es-mob-svg-icon at bounding box center [904, 93] width 23 height 21
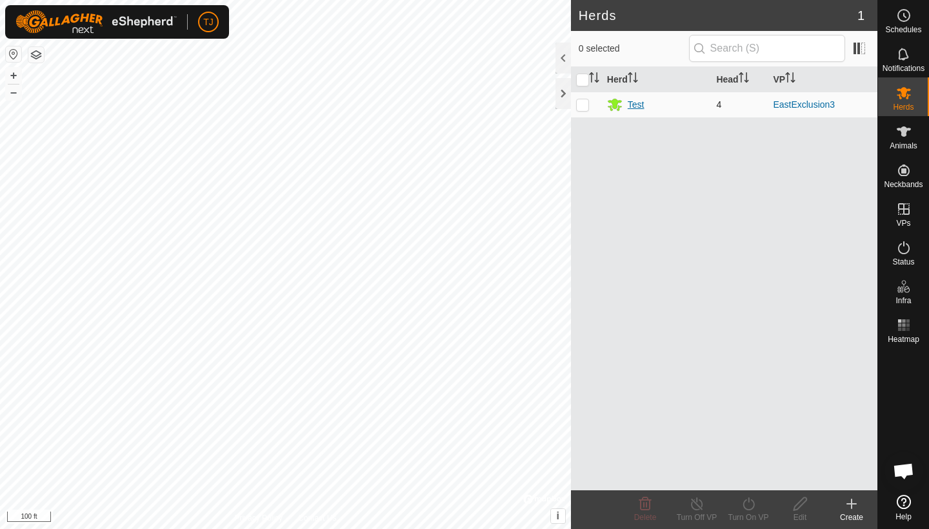
click at [640, 105] on div "Test" at bounding box center [636, 105] width 17 height 14
